Goal: Book appointment/travel/reservation

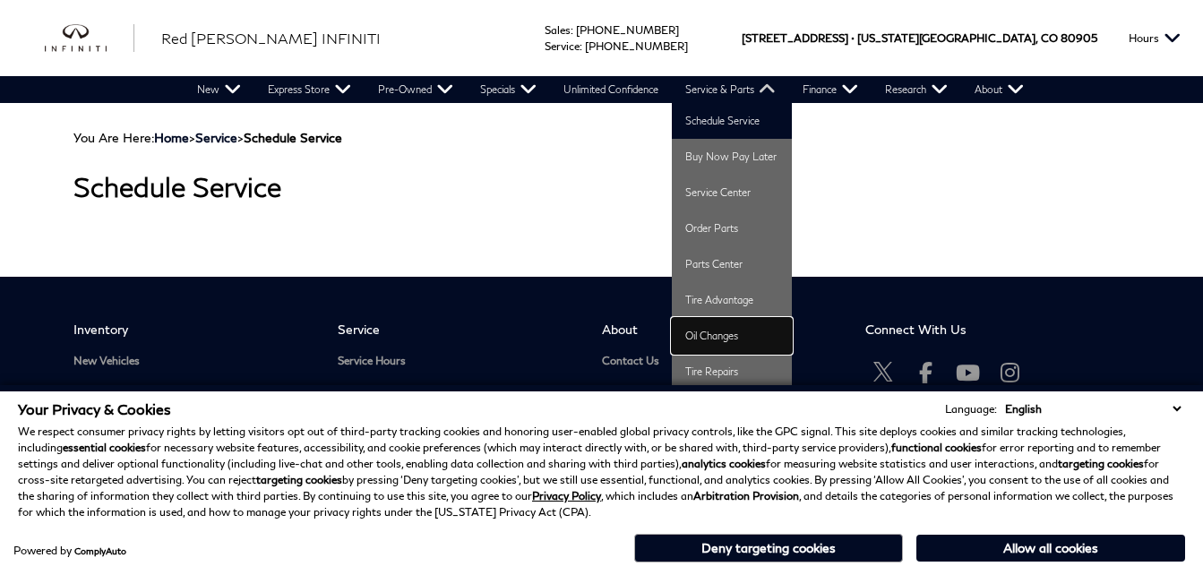
click at [706, 333] on link "Oil Changes" at bounding box center [732, 336] width 120 height 36
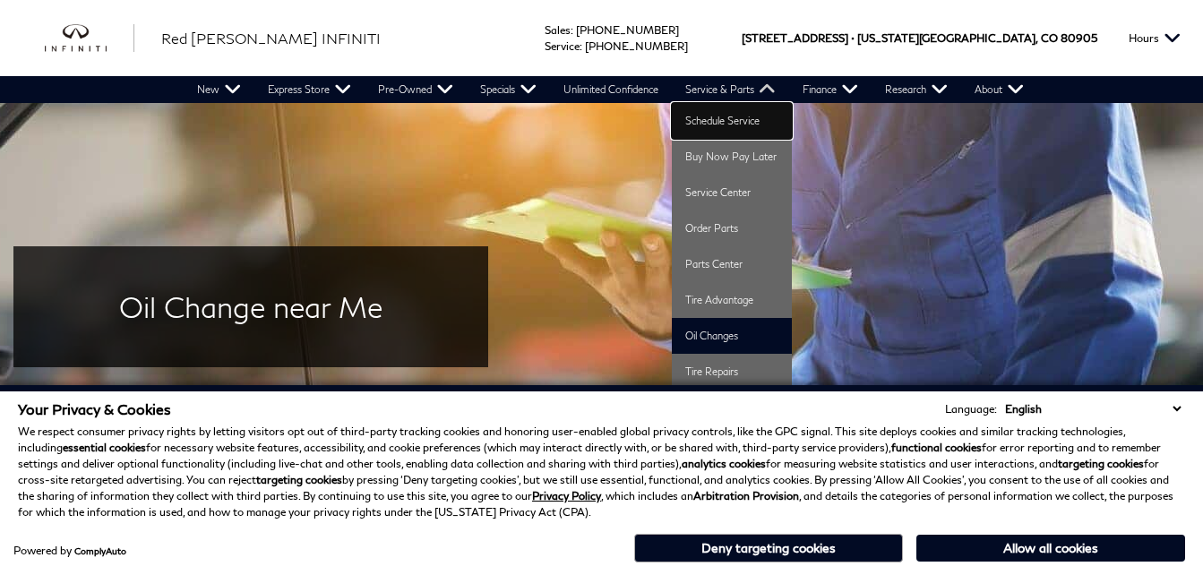
click at [726, 124] on link "Schedule Service" at bounding box center [732, 121] width 120 height 36
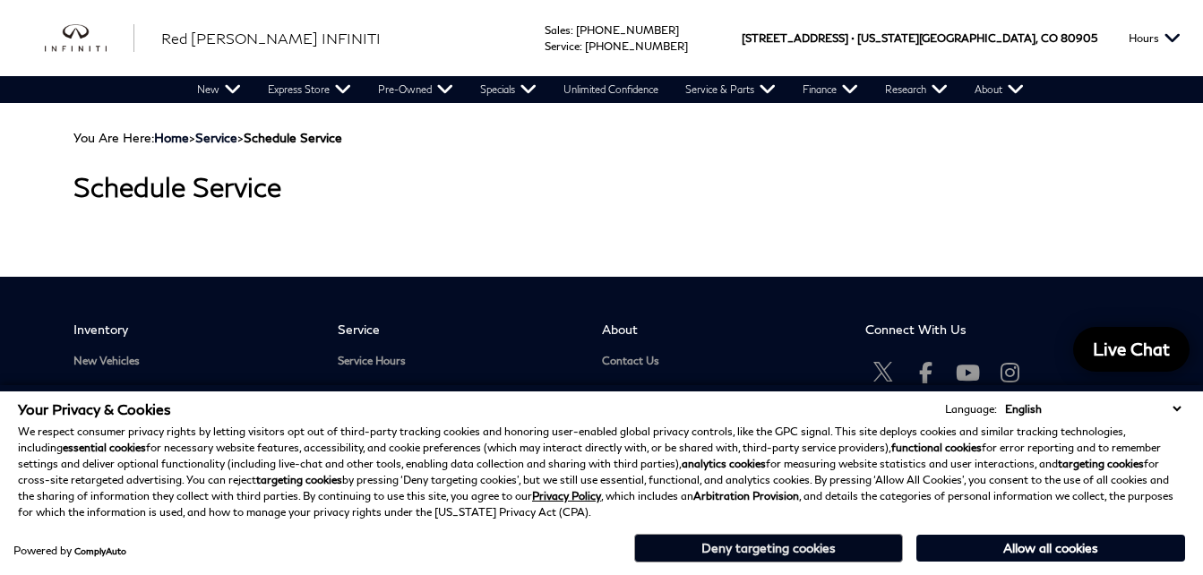
click at [837, 551] on button "Deny targeting cookies" at bounding box center [768, 548] width 269 height 29
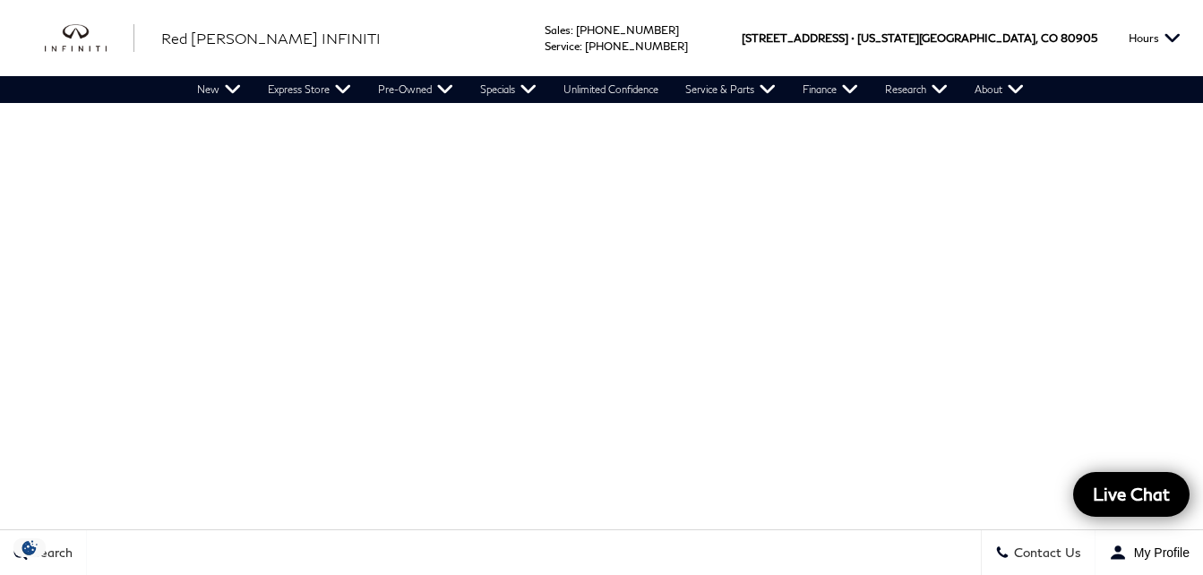
scroll to position [210, 0]
